Goal: Communication & Community: Share content

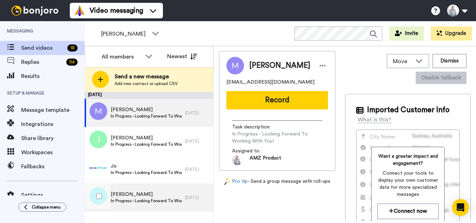
click at [144, 190] on div "Amandeep In Progress - Looking Forward To Working With You!" at bounding box center [135, 197] width 100 height 28
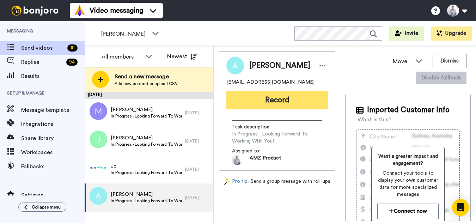
click at [277, 102] on button "Record" at bounding box center [277, 100] width 102 height 18
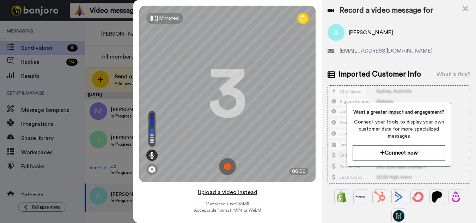
click at [226, 195] on button "Upload a video instead" at bounding box center [228, 192] width 64 height 9
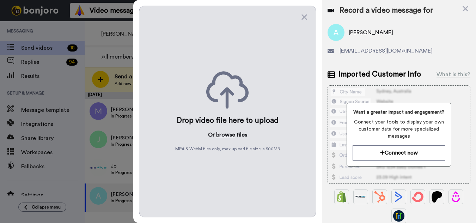
click at [223, 134] on button "browse" at bounding box center [225, 134] width 19 height 8
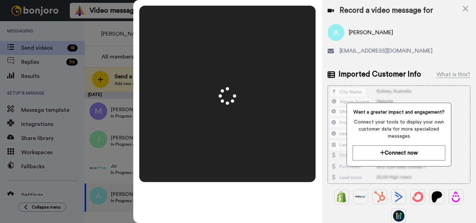
click at [364, 31] on span "Amandeep" at bounding box center [371, 32] width 44 height 8
copy span "Amandeep"
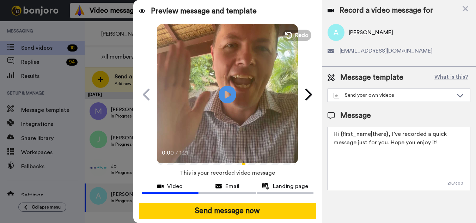
drag, startPoint x: 386, startPoint y: 133, endPoint x: 341, endPoint y: 135, distance: 45.2
click at [341, 135] on textarea "Hi {first_name|there}, I’ve recorded a quick message just for you. Hope you enj…" at bounding box center [398, 158] width 143 height 63
paste textarea "Amandeep"
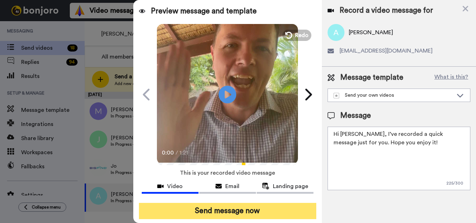
type textarea "Hi Amandeep, I’ve recorded a quick message just for you. Hope you enjoy it!"
click at [271, 209] on button "Send message now" at bounding box center [227, 211] width 177 height 16
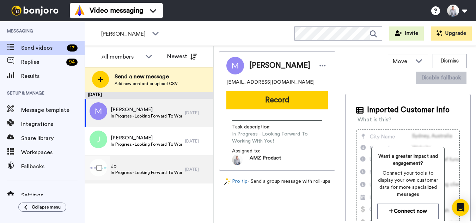
click at [124, 166] on span "Jo" at bounding box center [146, 166] width 71 height 7
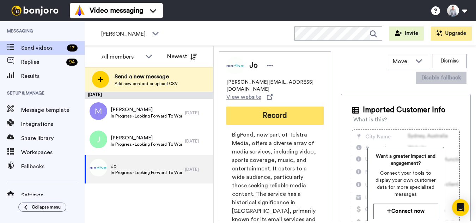
click at [281, 111] on button "Record" at bounding box center [274, 115] width 97 height 18
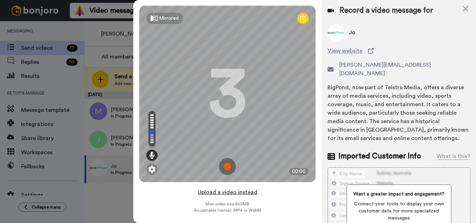
click at [219, 193] on button "Upload a video instead" at bounding box center [228, 192] width 64 height 9
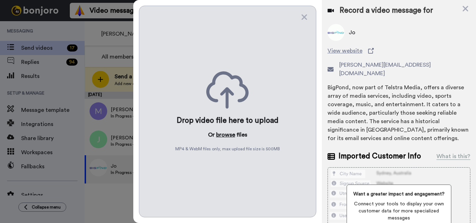
click at [220, 131] on button "browse" at bounding box center [225, 134] width 19 height 8
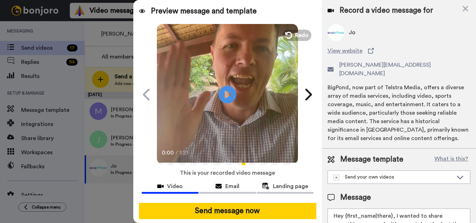
scroll to position [46, 0]
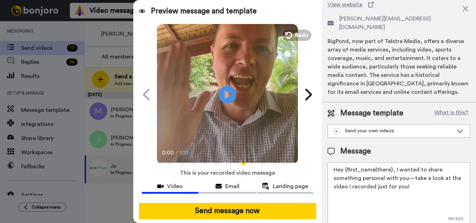
drag, startPoint x: 391, startPoint y: 162, endPoint x: 345, endPoint y: 159, distance: 45.6
click at [345, 162] on textarea "Hey {first_name|there}, I wanted to share something personal with you—take a lo…" at bounding box center [398, 193] width 143 height 63
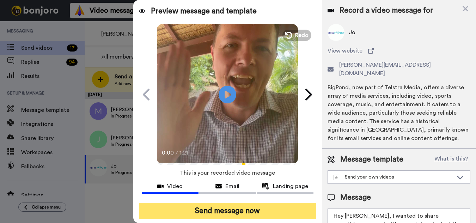
type textarea "Hey Jo, I wanted to share something personal with you—take a look at the video …"
click at [231, 209] on button "Send message now" at bounding box center [227, 211] width 177 height 16
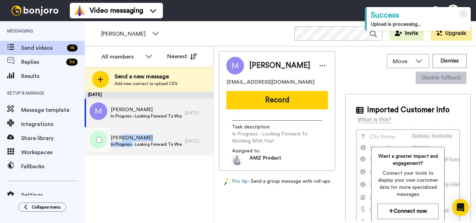
click at [132, 141] on div "John In Progress - Looking Forward To Working With You!" at bounding box center [146, 140] width 71 height 13
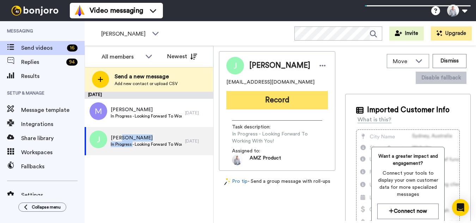
click at [264, 102] on button "Record" at bounding box center [277, 100] width 102 height 18
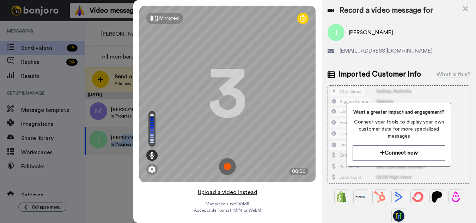
click at [229, 192] on button "Upload a video instead" at bounding box center [228, 192] width 64 height 9
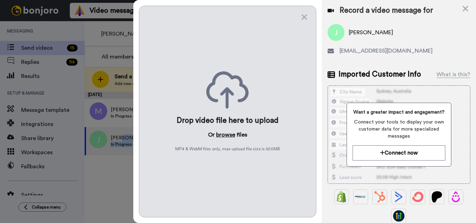
click at [226, 138] on button "browse" at bounding box center [225, 134] width 19 height 8
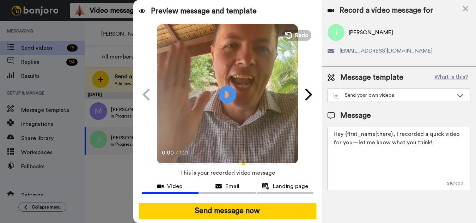
click at [353, 33] on span "John" at bounding box center [371, 32] width 44 height 8
copy span "John"
drag, startPoint x: 390, startPoint y: 134, endPoint x: 345, endPoint y: 133, distance: 44.8
click at [345, 133] on textarea "Hey {first_name|there}, I recorded a quick video for you—let me know what you t…" at bounding box center [398, 158] width 143 height 63
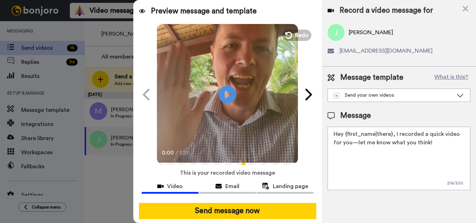
paste textarea "John"
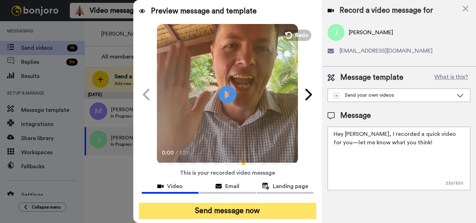
type textarea "Hey John, I recorded a quick video for you—let me know what you think!"
click at [285, 212] on button "Send message now" at bounding box center [227, 211] width 177 height 16
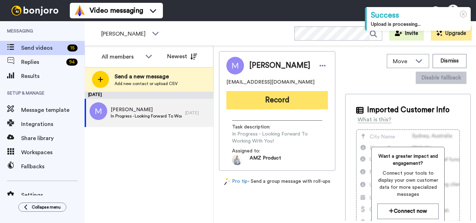
click at [264, 97] on button "Record" at bounding box center [277, 100] width 102 height 18
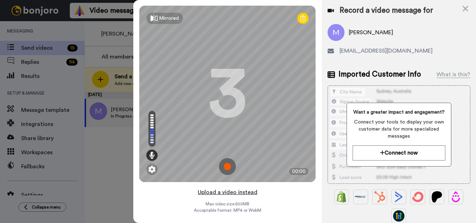
click at [229, 192] on button "Upload a video instead" at bounding box center [228, 192] width 64 height 9
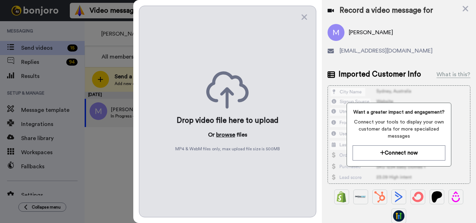
click at [229, 136] on button "browse" at bounding box center [225, 134] width 19 height 8
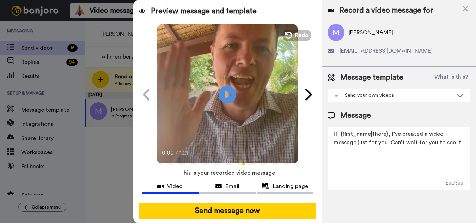
click at [386, 134] on textarea "Hi {first_name|there}, I’ve created a video message just for you. Can’t wait fo…" at bounding box center [398, 158] width 143 height 63
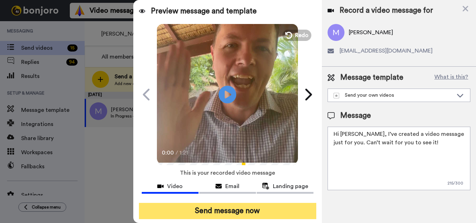
type textarea "Hi [PERSON_NAME], I’ve created a video message just for you. Can’t wait for you…"
click at [230, 210] on button "Send message now" at bounding box center [227, 211] width 177 height 16
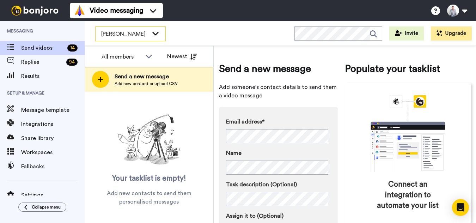
click at [137, 34] on span "[PERSON_NAME]" at bounding box center [124, 34] width 47 height 8
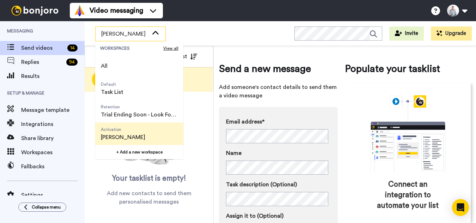
scroll to position [35, 0]
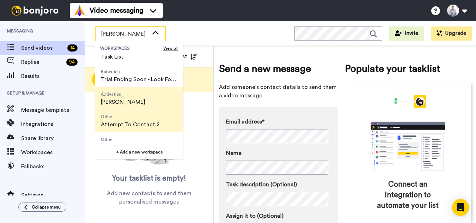
click at [140, 122] on span "Attempt To Contact 2" at bounding box center [130, 124] width 59 height 8
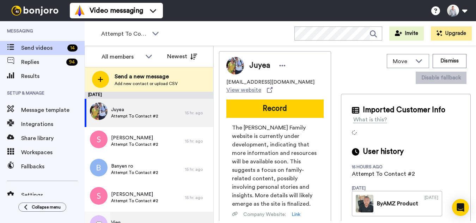
scroll to position [80, 0]
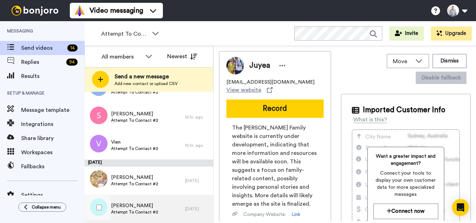
click at [155, 203] on span "Adrian" at bounding box center [134, 205] width 47 height 7
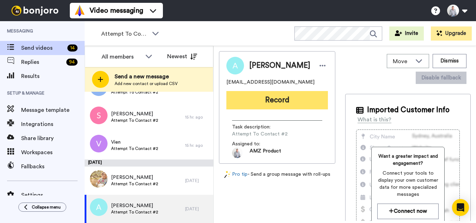
click at [295, 94] on button "Record" at bounding box center [277, 100] width 102 height 18
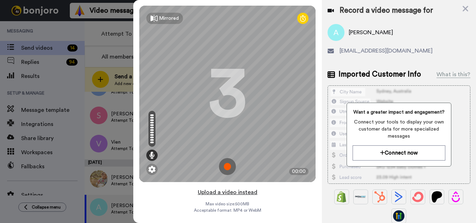
click at [211, 192] on button "Upload a video instead" at bounding box center [228, 192] width 64 height 9
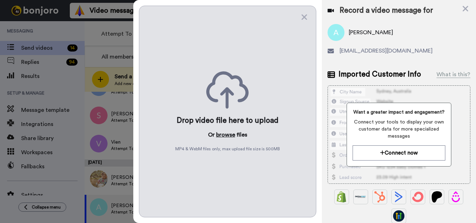
click at [224, 134] on button "browse" at bounding box center [225, 134] width 19 height 8
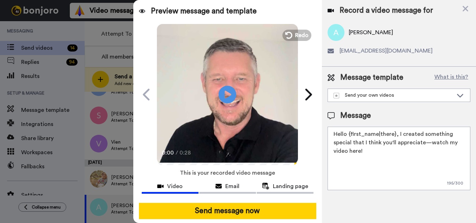
click at [337, 151] on textarea "Hello {first_name|there}, I created something special that I think you'll appre…" at bounding box center [398, 158] width 143 height 63
paste textarea "Feel free to share some times you’re available, or you can also pick from my ca…"
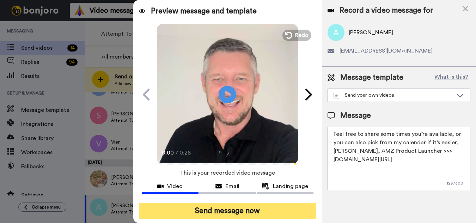
type textarea "Feel free to share some times you’re available, or you can also pick from my ca…"
click at [248, 209] on button "Send message now" at bounding box center [227, 211] width 177 height 16
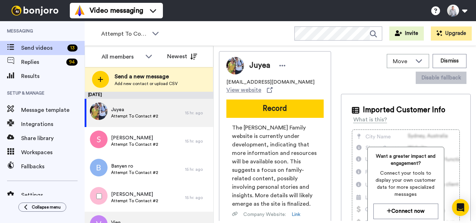
scroll to position [52, 0]
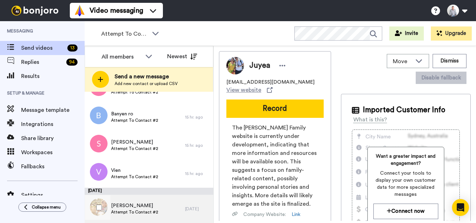
click at [140, 206] on span "Ella" at bounding box center [134, 205] width 47 height 7
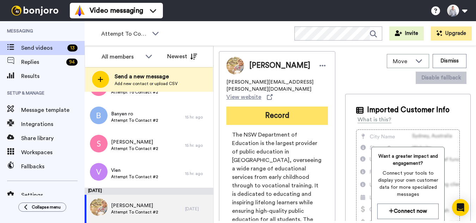
click at [286, 110] on button "Record" at bounding box center [277, 115] width 102 height 18
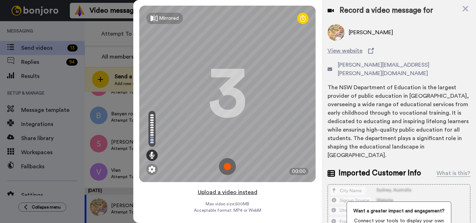
click at [225, 194] on button "Upload a video instead" at bounding box center [228, 192] width 64 height 9
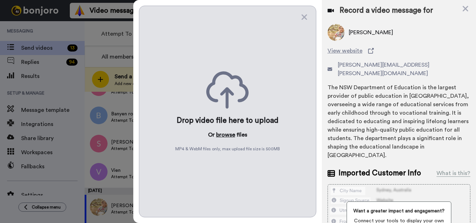
click at [231, 137] on button "browse" at bounding box center [225, 134] width 19 height 8
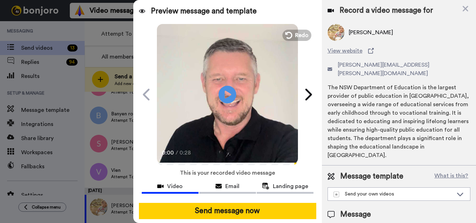
scroll to position [63, 0]
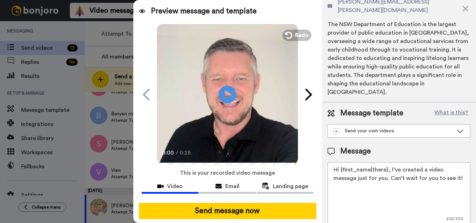
click at [377, 174] on textarea "Hi {first_name|there}, I’ve created a video message just for you. Can’t wait fo…" at bounding box center [398, 193] width 143 height 63
paste textarea "Feel free to share some times you’re available, or you can also pick from my ca…"
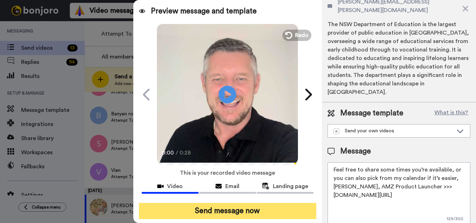
type textarea "Feel free to share some times you’re available, or you can also pick from my ca…"
click at [250, 205] on button "Send message now" at bounding box center [227, 211] width 177 height 16
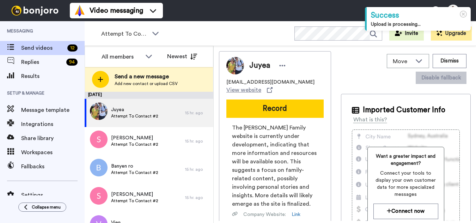
click at [195, 33] on div "Attempt To Contact 2 WORKSPACES View all All Default Task List Retention Trial …" at bounding box center [280, 33] width 391 height 25
click at [147, 41] on div "Attempt To Contact 2" at bounding box center [131, 34] width 70 height 14
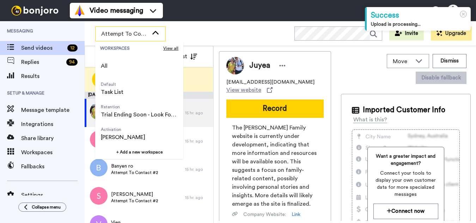
scroll to position [45, 0]
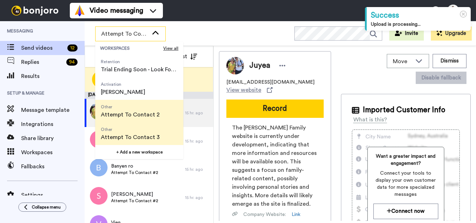
click at [143, 135] on span "Attempt To Contact 3" at bounding box center [130, 137] width 59 height 8
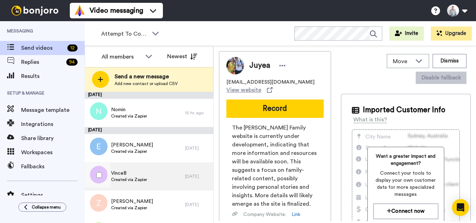
scroll to position [52, 0]
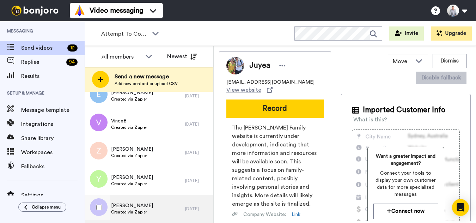
click at [155, 208] on div "Maria Created via Zapier" at bounding box center [135, 209] width 100 height 28
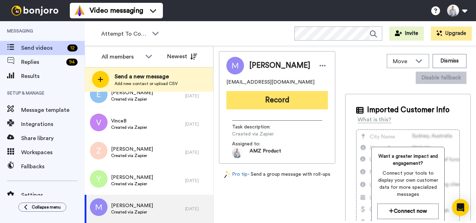
click at [264, 102] on button "Record" at bounding box center [277, 100] width 102 height 18
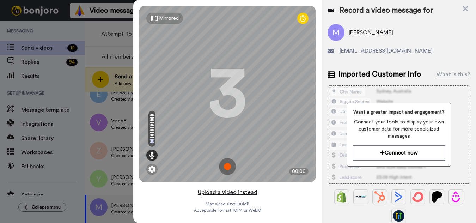
click at [230, 192] on button "Upload a video instead" at bounding box center [228, 192] width 64 height 9
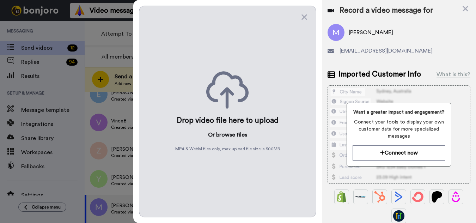
click at [229, 135] on button "browse" at bounding box center [225, 134] width 19 height 8
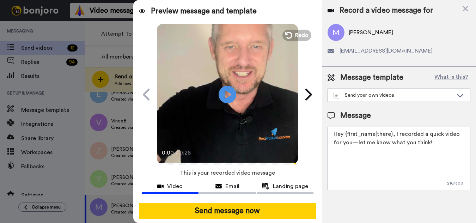
click at [385, 148] on textarea "Hey {first_name|there}, I recorded a quick video for you—let me know what you t…" at bounding box center [398, 158] width 143 height 63
paste textarea "Feel free to share some times you’re available, or you can also pick from my ca…"
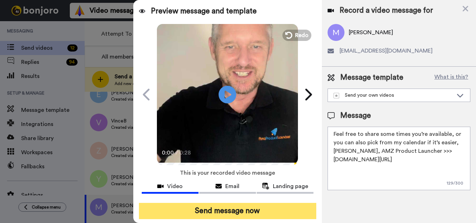
type textarea "Feel free to share some times you’re available, or you can also pick from my ca…"
click at [259, 210] on button "Send message now" at bounding box center [227, 211] width 177 height 16
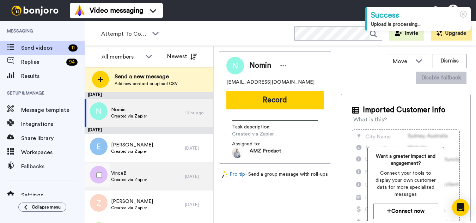
scroll to position [24, 0]
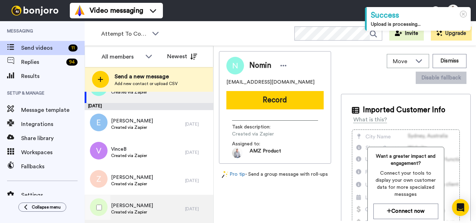
click at [168, 208] on div "Yvonne Created via Zapier" at bounding box center [135, 209] width 100 height 28
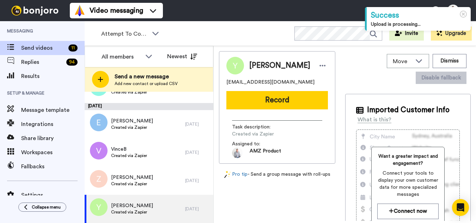
click at [266, 102] on button "Record" at bounding box center [277, 100] width 102 height 18
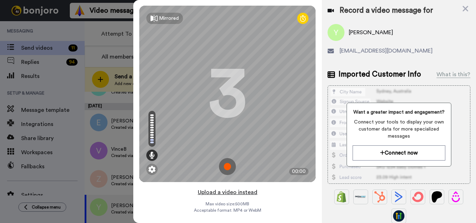
click at [229, 194] on button "Upload a video instead" at bounding box center [228, 192] width 64 height 9
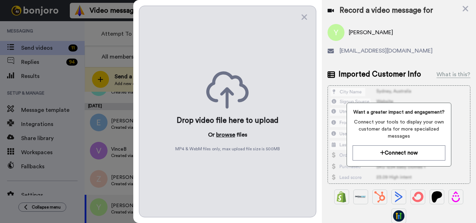
click at [229, 131] on button "browse" at bounding box center [225, 134] width 19 height 8
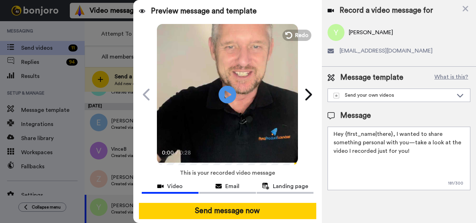
click at [392, 155] on textarea "Hey {first_name|there}, I wanted to share something personal with you—take a lo…" at bounding box center [398, 158] width 143 height 63
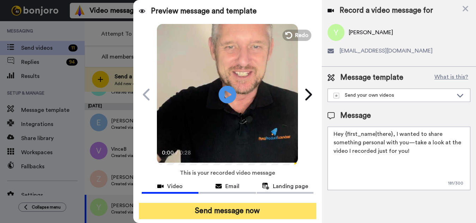
paste textarea "Feel free to share some times you’re available, or you can also pick from my ca…"
type textarea "Feel free to share some times you’re available, or you can also pick from my ca…"
click at [219, 207] on button "Send message now" at bounding box center [227, 211] width 177 height 16
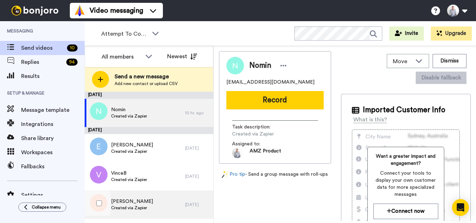
click at [138, 193] on div "[PERSON_NAME] Created via Zapier" at bounding box center [135, 204] width 100 height 28
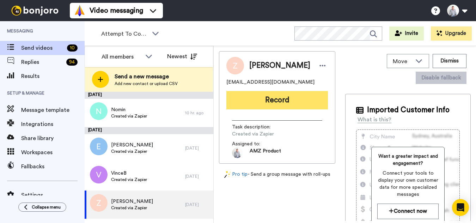
click at [286, 103] on button "Record" at bounding box center [277, 100] width 102 height 18
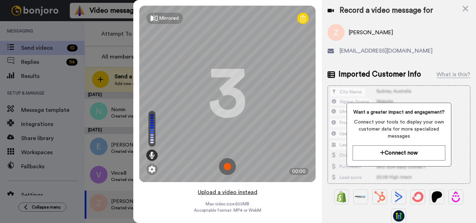
click at [226, 192] on button "Upload a video instead" at bounding box center [228, 192] width 64 height 9
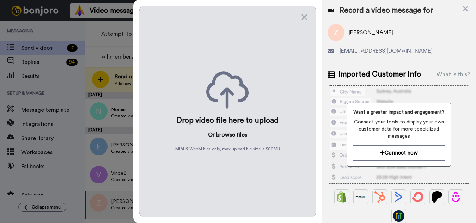
click at [231, 136] on button "browse" at bounding box center [225, 134] width 19 height 8
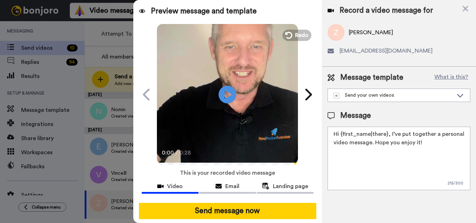
click at [375, 144] on textarea "Hi {first_name|there}, I’ve put together a personal video message. Hope you enj…" at bounding box center [398, 158] width 143 height 63
paste textarea "Feel free to share some times you’re available, or you can also pick from my ca…"
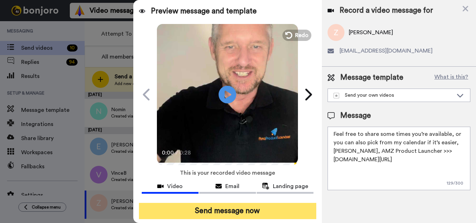
type textarea "Feel free to share some times you’re available, or you can also pick from my ca…"
click at [244, 206] on button "Send message now" at bounding box center [227, 211] width 177 height 16
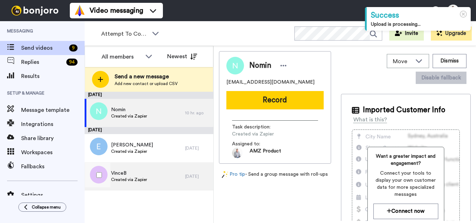
click at [141, 174] on span "VinceB" at bounding box center [129, 173] width 36 height 7
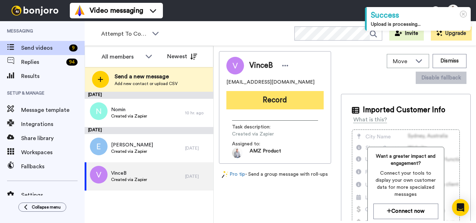
click at [292, 105] on button "Record" at bounding box center [274, 100] width 97 height 18
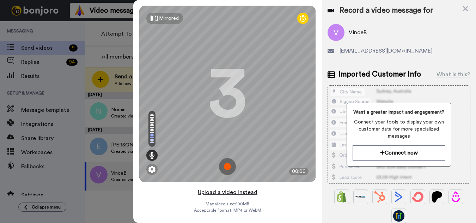
click at [219, 190] on button "Upload a video instead" at bounding box center [228, 192] width 64 height 9
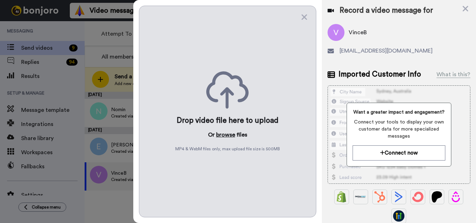
click at [227, 137] on button "browse" at bounding box center [225, 134] width 19 height 8
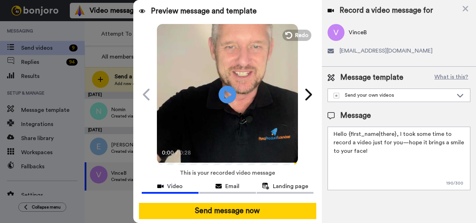
click at [360, 148] on textarea "Hello {first_name|there}, I took some time to record a video just for you—hope …" at bounding box center [398, 158] width 143 height 63
paste textarea "Feel free to share some times you’re available, or you can also pick from my ca…"
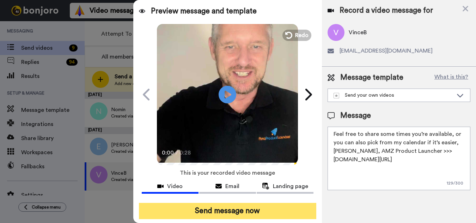
type textarea "Feel free to share some times you’re available, or you can also pick from my ca…"
click at [231, 207] on button "Send message now" at bounding box center [227, 211] width 177 height 16
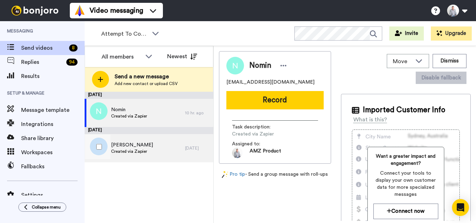
click at [157, 155] on div "[PERSON_NAME] Created via Zapier" at bounding box center [135, 148] width 100 height 28
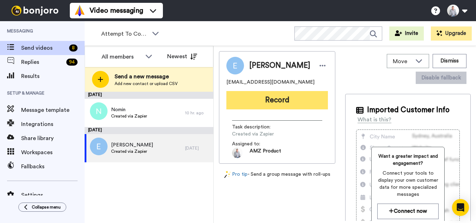
click at [282, 98] on button "Record" at bounding box center [277, 100] width 102 height 18
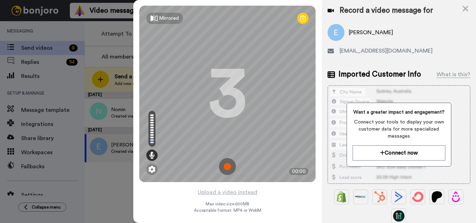
click at [175, 189] on div "Mirrored Redo 3 00:00 Upload a video instead Max video size: 500 MB Acceptable …" at bounding box center [227, 111] width 189 height 223
click at [209, 190] on button "Upload a video instead" at bounding box center [228, 192] width 64 height 9
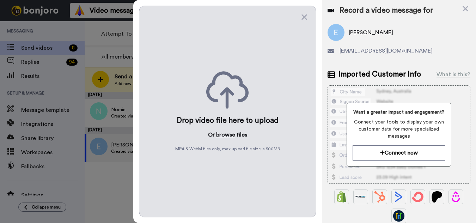
click at [228, 137] on button "browse" at bounding box center [225, 134] width 19 height 8
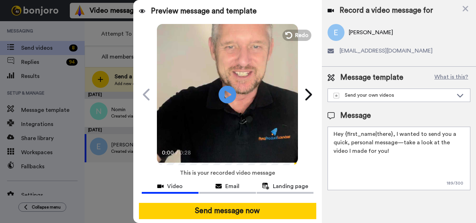
click at [351, 141] on textarea "Hey {first_name|there}, I wanted to send you a quick, personal message—take a l…" at bounding box center [398, 158] width 143 height 63
paste textarea "Feel free to share some times you’re available, or you can also pick from my ca…"
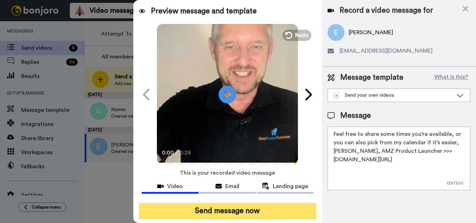
type textarea "Feel free to share some times you’re available, or you can also pick from my ca…"
click at [271, 206] on button "Send message now" at bounding box center [227, 211] width 177 height 16
